Goal: Information Seeking & Learning: Learn about a topic

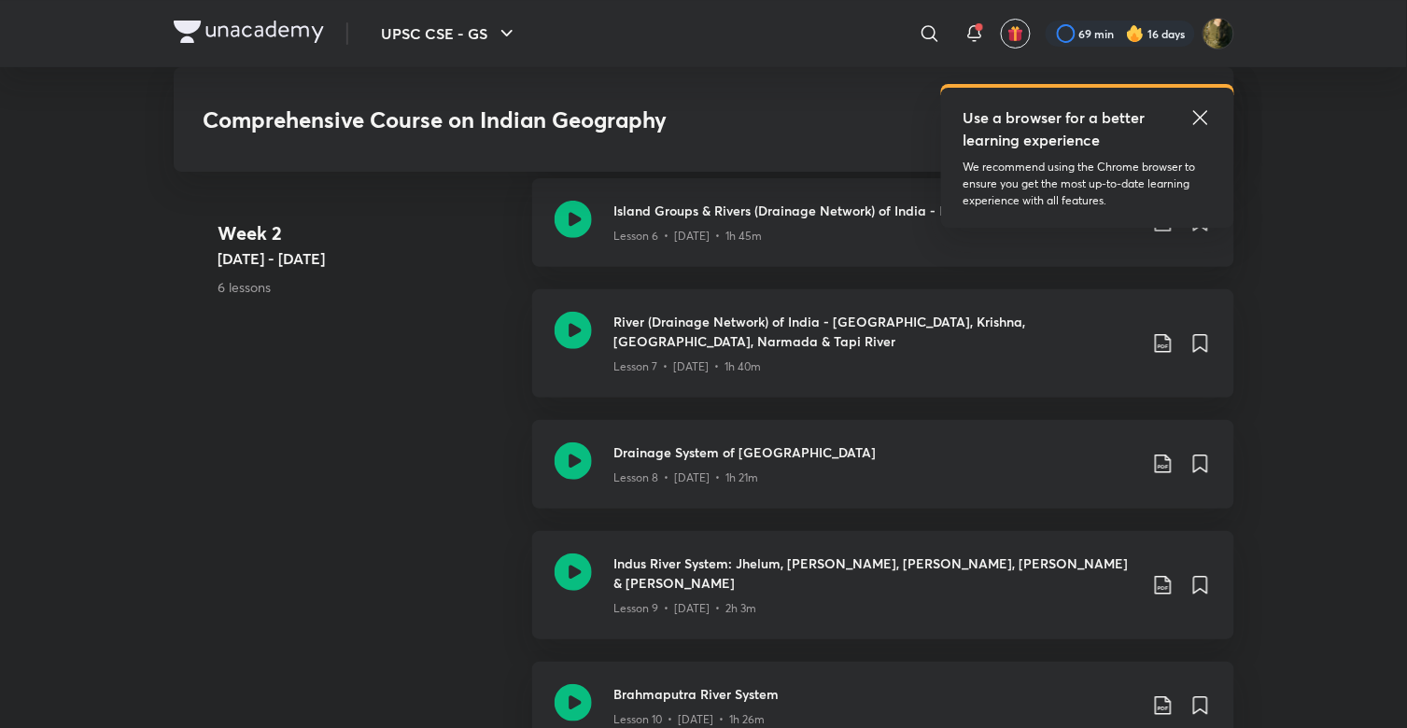
scroll to position [1836, 0]
